Goal: Task Accomplishment & Management: Complete application form

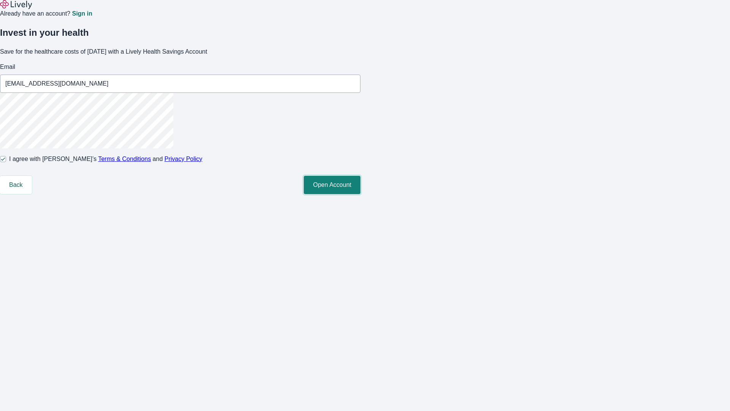
click at [361, 194] on button "Open Account" at bounding box center [332, 185] width 57 height 18
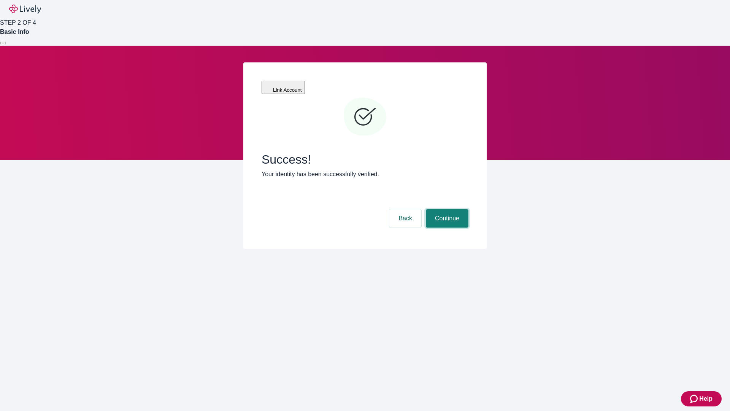
click at [446, 209] on button "Continue" at bounding box center [447, 218] width 43 height 18
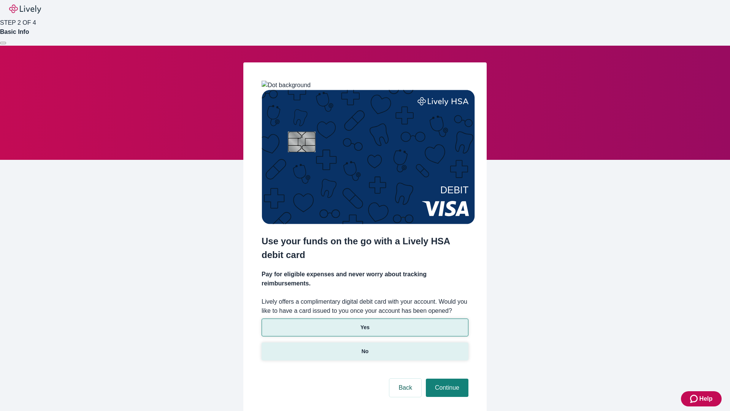
click at [365, 347] on p "No" at bounding box center [365, 351] width 7 height 8
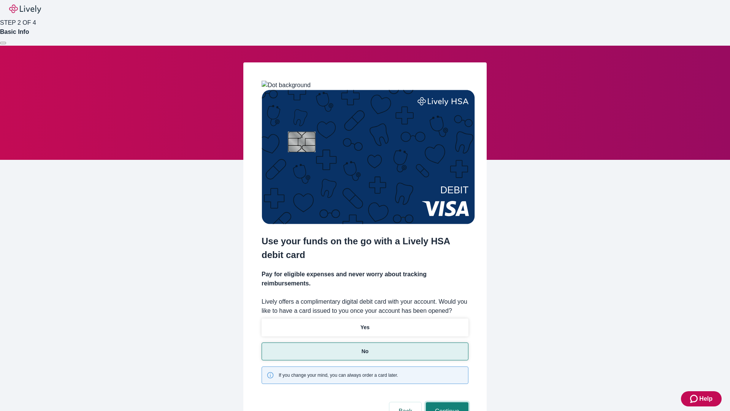
click at [446, 402] on button "Continue" at bounding box center [447, 411] width 43 height 18
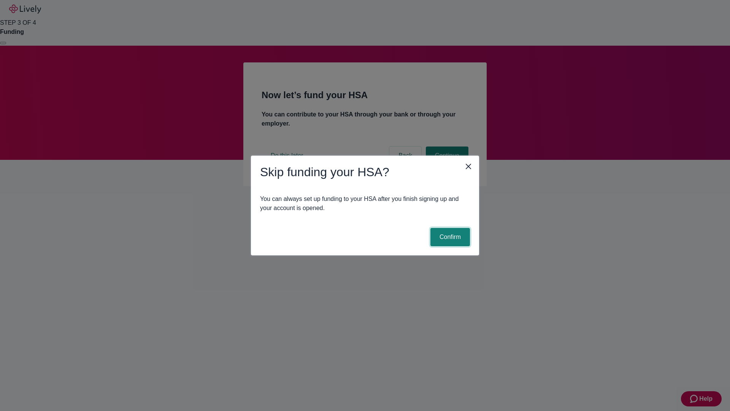
click at [449, 237] on button "Confirm" at bounding box center [451, 237] width 40 height 18
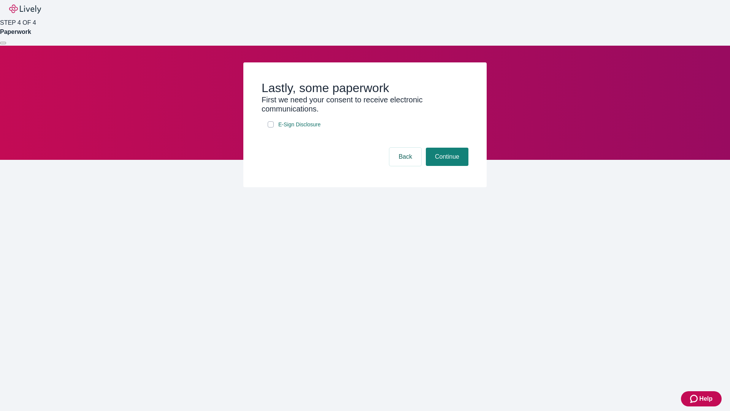
click at [271, 127] on input "E-Sign Disclosure" at bounding box center [271, 124] width 6 height 6
checkbox input "true"
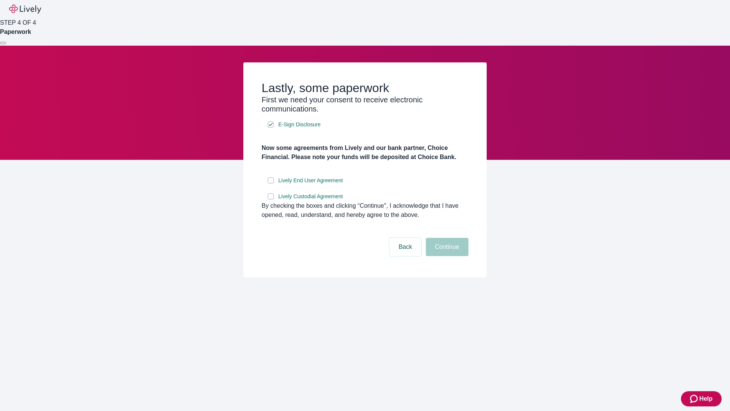
click at [271, 183] on input "Lively End User Agreement" at bounding box center [271, 180] width 6 height 6
checkbox input "true"
click at [271, 199] on input "Lively Custodial Agreement" at bounding box center [271, 196] width 6 height 6
checkbox input "true"
click at [446, 256] on button "Continue" at bounding box center [447, 247] width 43 height 18
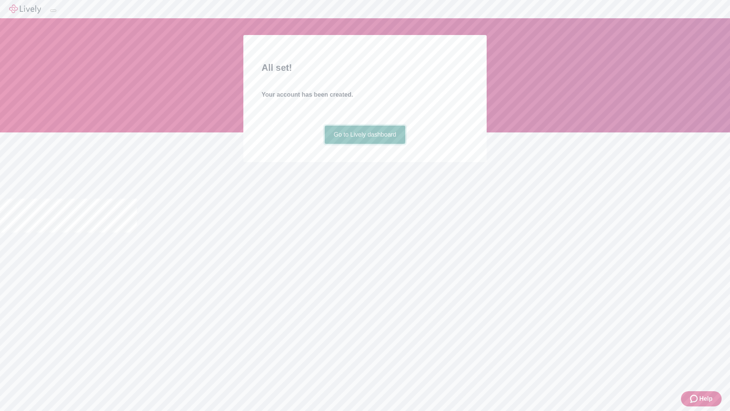
click at [365, 144] on link "Go to Lively dashboard" at bounding box center [365, 135] width 81 height 18
